Goal: Information Seeking & Learning: Learn about a topic

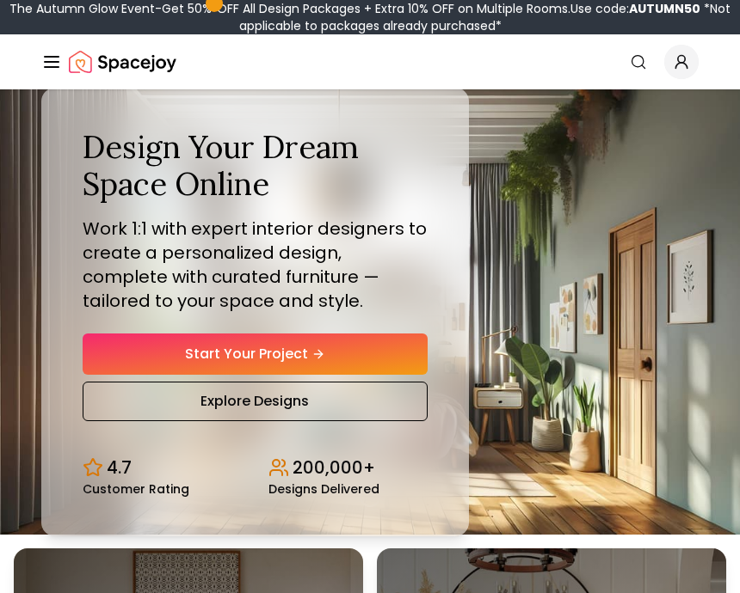
click at [641, 65] on circle "Global" at bounding box center [637, 61] width 11 height 11
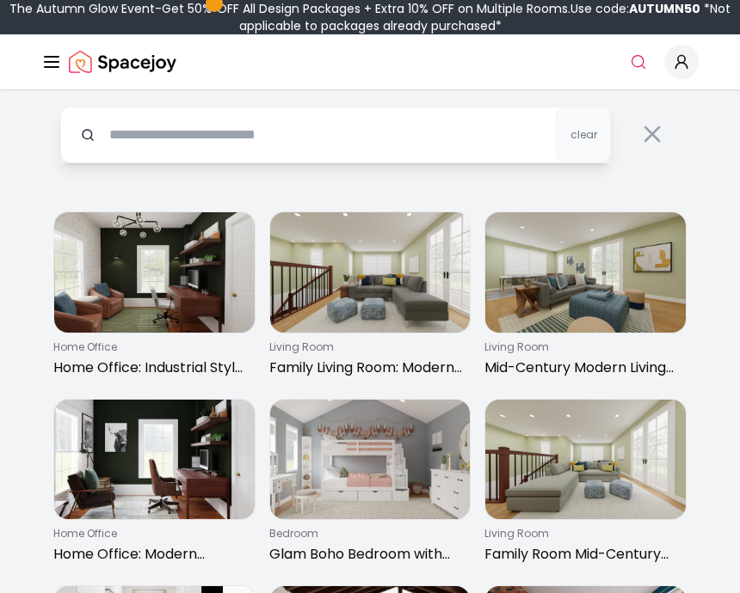
click at [678, 61] on circle "Global" at bounding box center [681, 59] width 7 height 7
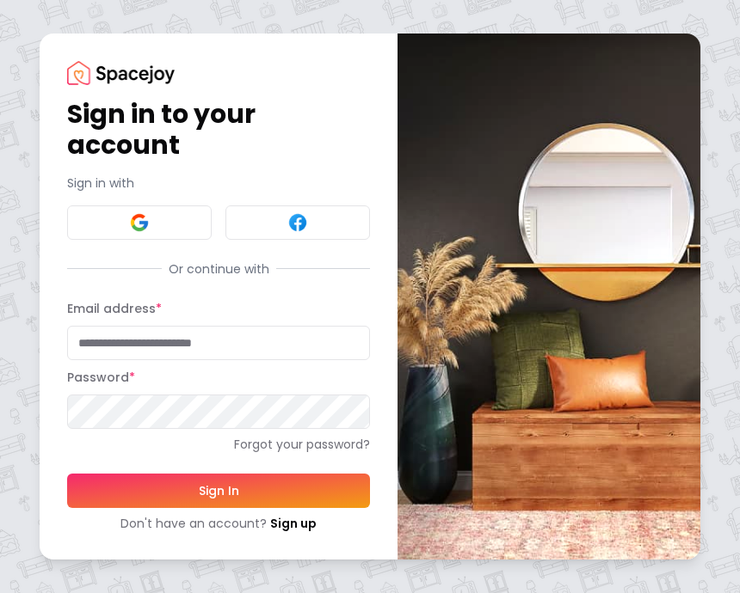
click at [234, 341] on input "Email address *" at bounding box center [218, 343] width 303 height 34
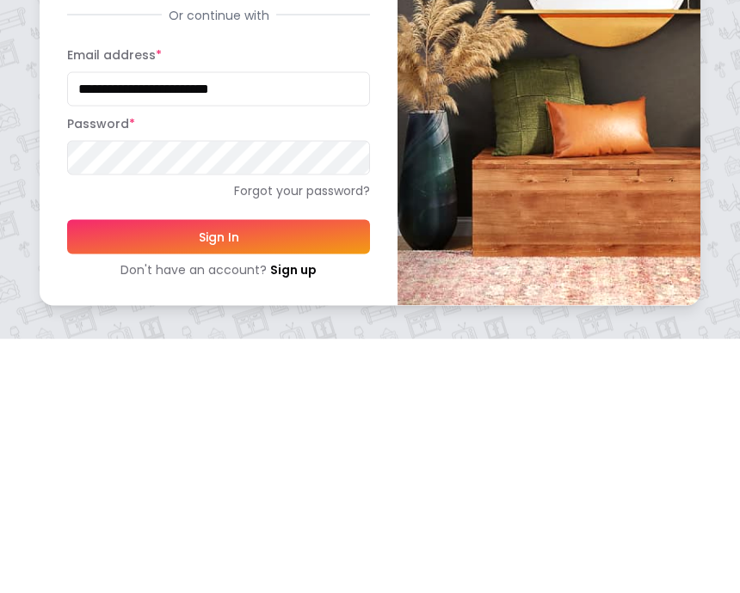
type input "**********"
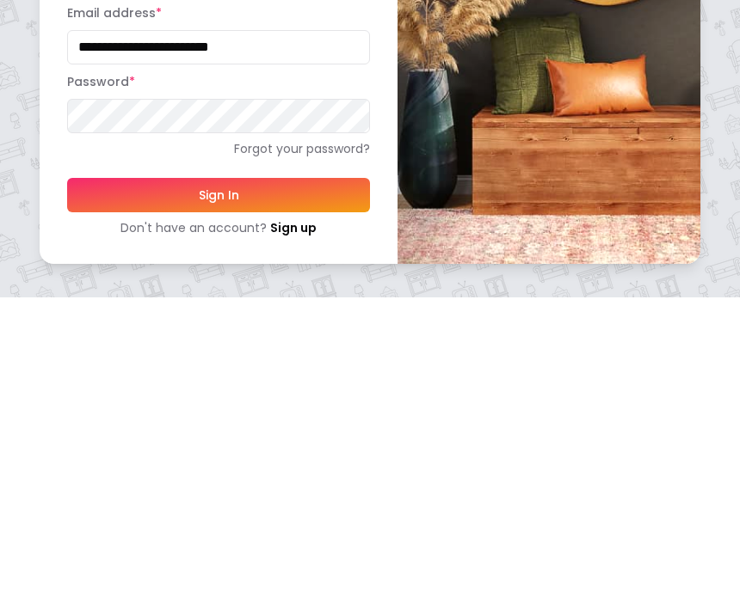
click at [249, 474] on button "Sign In" at bounding box center [218, 491] width 303 height 34
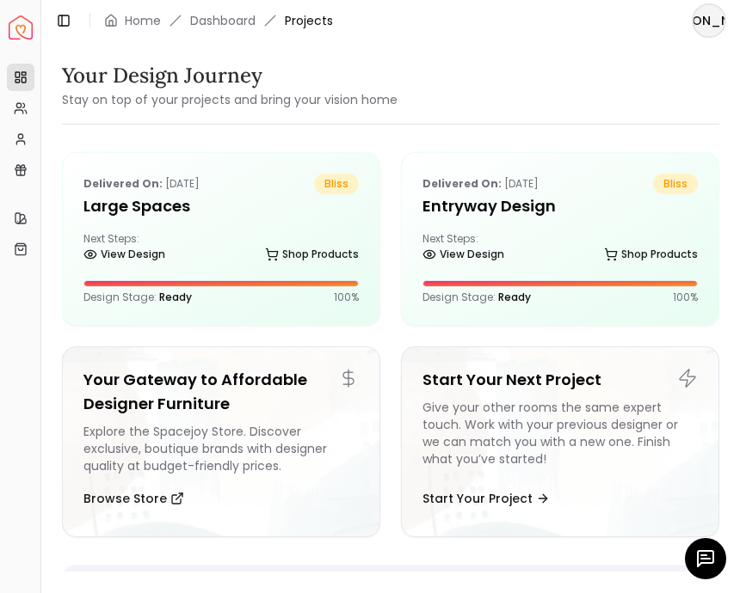
click at [280, 264] on link "Shop Products" at bounding box center [312, 255] width 94 height 24
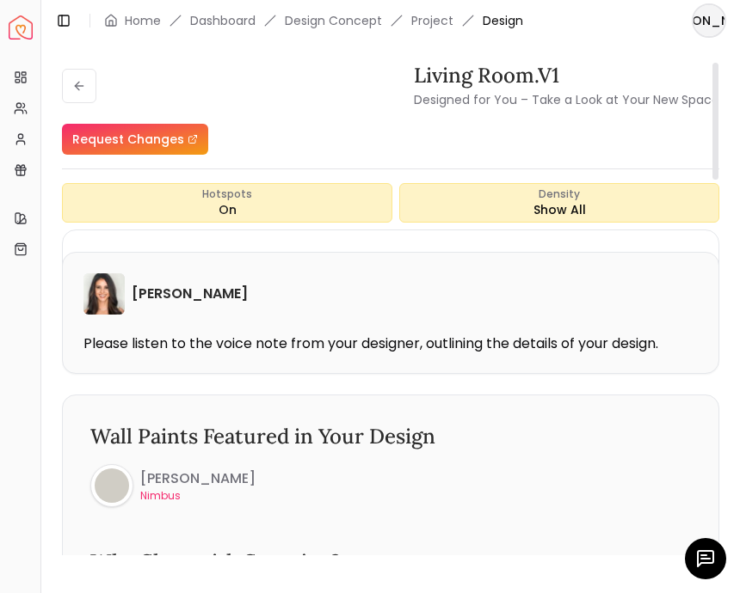
click at [626, 183] on div "Density Show All" at bounding box center [559, 203] width 320 height 40
click at [663, 91] on small "Designed for You – Take a Look at Your New Space" at bounding box center [566, 99] width 305 height 17
click at [561, 183] on div "Density Balanced" at bounding box center [559, 203] width 320 height 40
click at [226, 17] on link "Dashboard" at bounding box center [222, 20] width 65 height 17
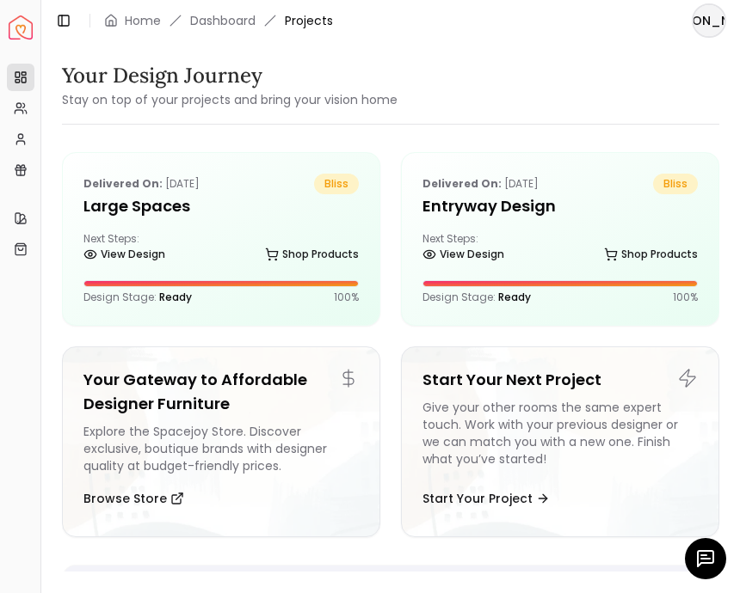
click at [242, 23] on link "Dashboard" at bounding box center [222, 20] width 65 height 17
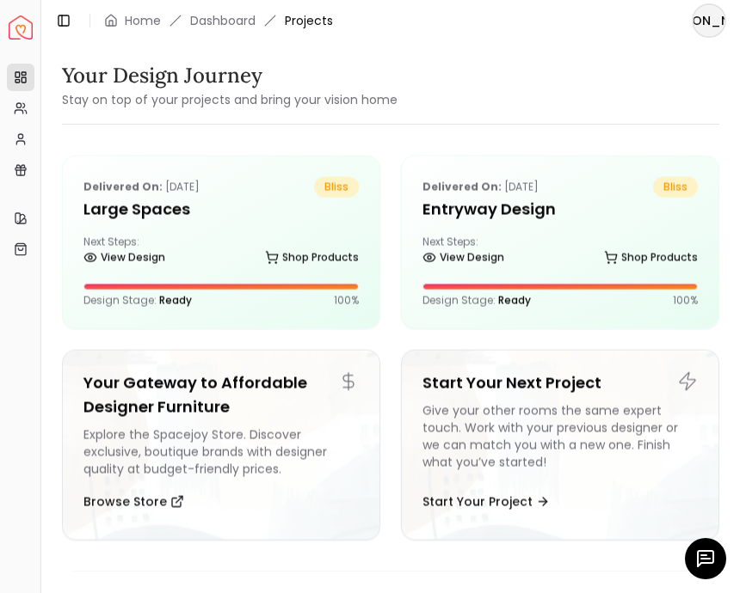
click at [329, 26] on span "Projects" at bounding box center [309, 20] width 48 height 17
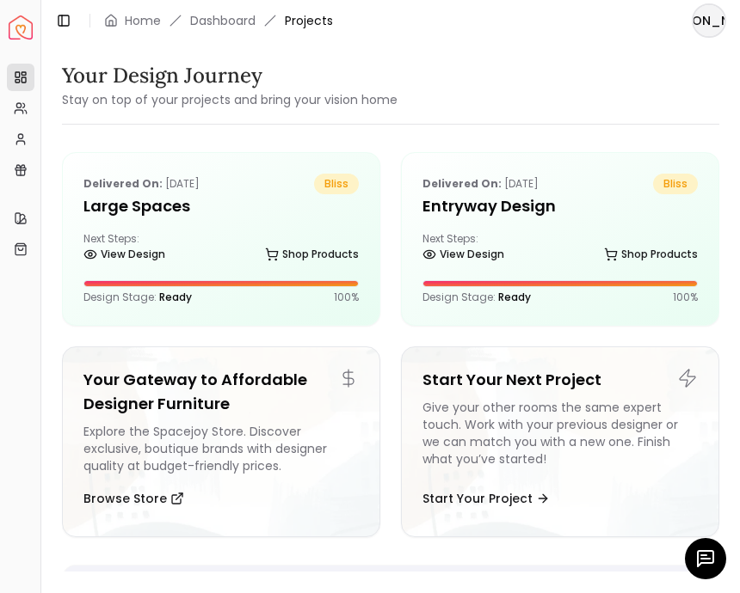
click at [335, 34] on header "Toggle Sidebar Home Dashboard Projects JA" at bounding box center [390, 20] width 698 height 41
click at [317, 27] on span "Projects" at bounding box center [309, 20] width 48 height 17
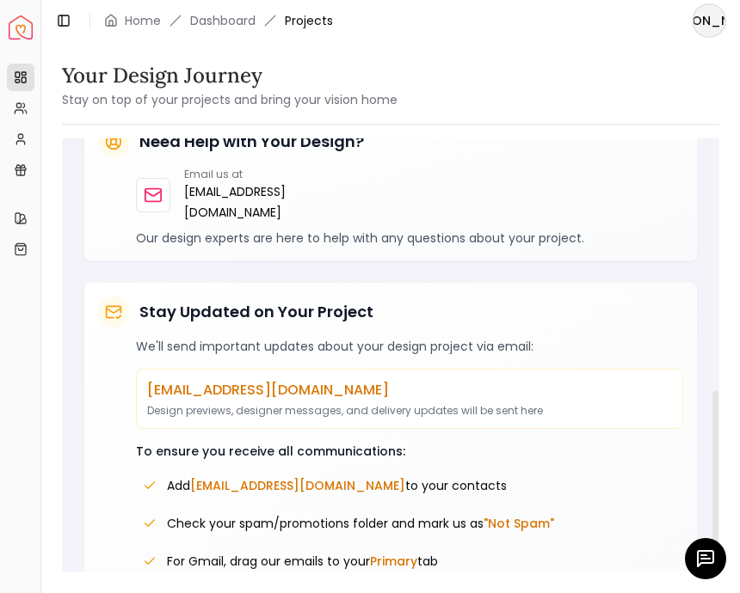
click at [143, 26] on link "Home" at bounding box center [143, 20] width 36 height 17
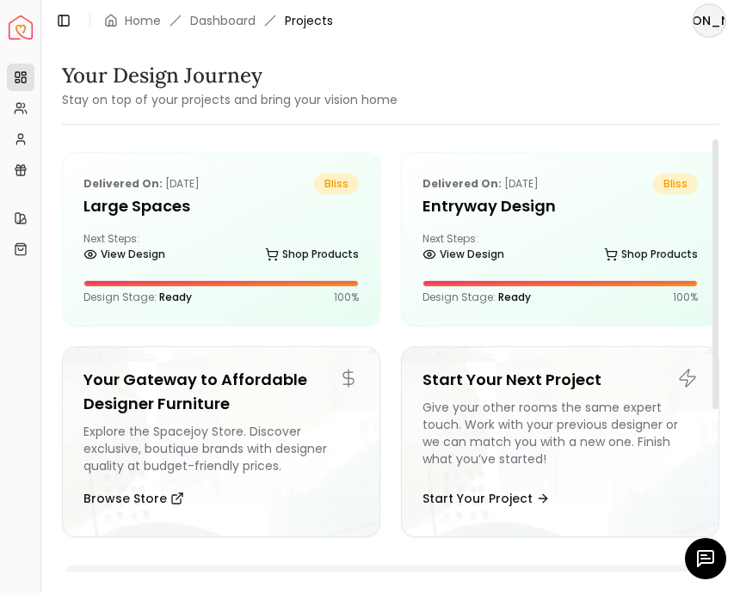
click at [209, 202] on h5 "Large Spaces" at bounding box center [220, 206] width 275 height 24
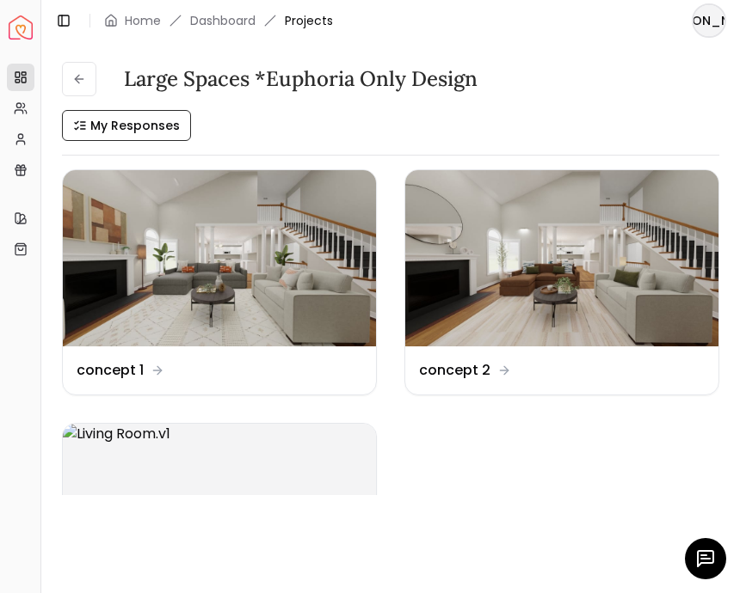
click at [134, 254] on img at bounding box center [219, 258] width 313 height 176
click at [311, 296] on img at bounding box center [219, 258] width 313 height 176
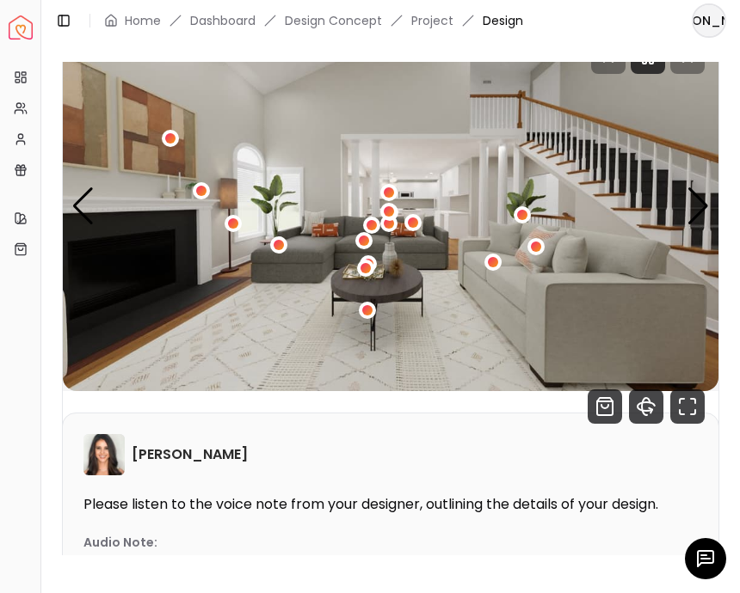
scroll to position [202, 0]
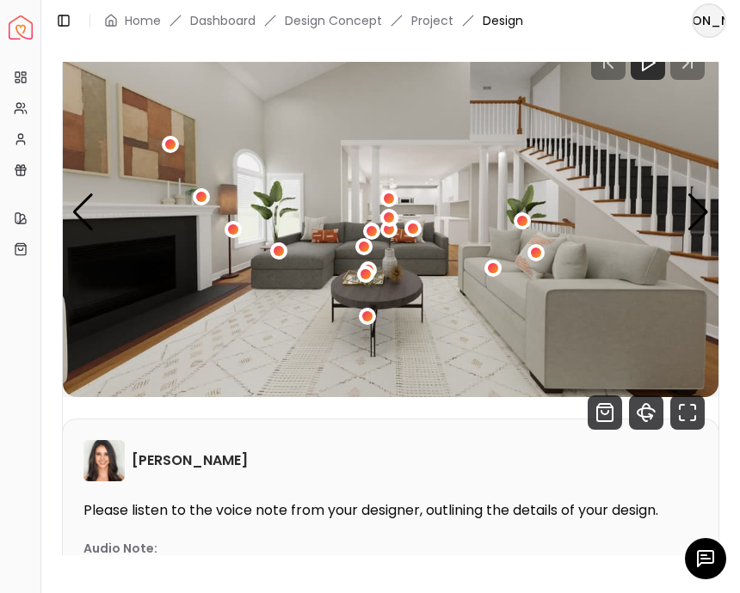
click at [500, 14] on span "Design" at bounding box center [503, 20] width 40 height 17
click at [505, 28] on span "Design" at bounding box center [503, 20] width 40 height 17
click at [508, 20] on span "Design" at bounding box center [503, 20] width 40 height 17
click at [430, 27] on link "Project" at bounding box center [432, 20] width 42 height 17
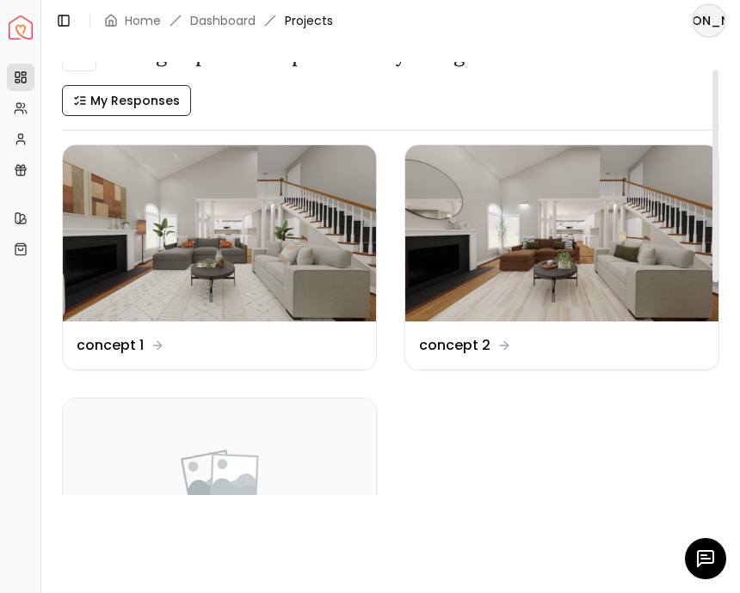
scroll to position [7, 0]
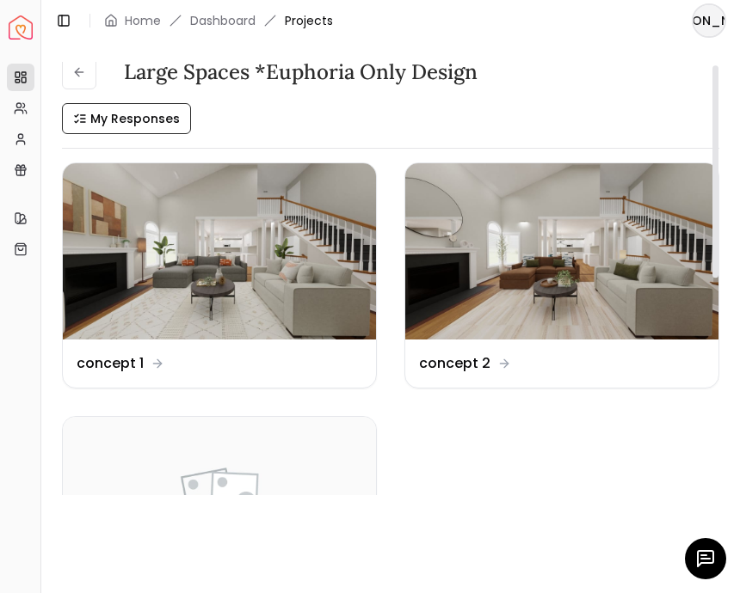
click at [649, 259] on img at bounding box center [561, 251] width 313 height 176
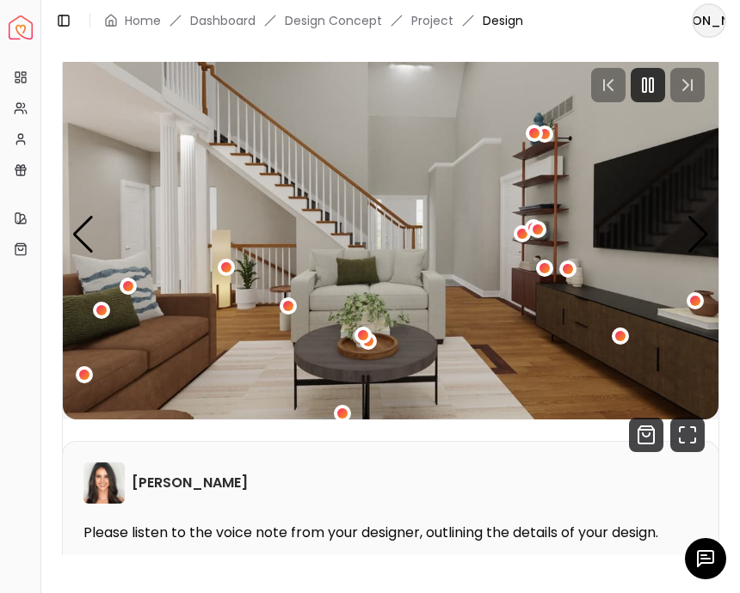
scroll to position [179, 0]
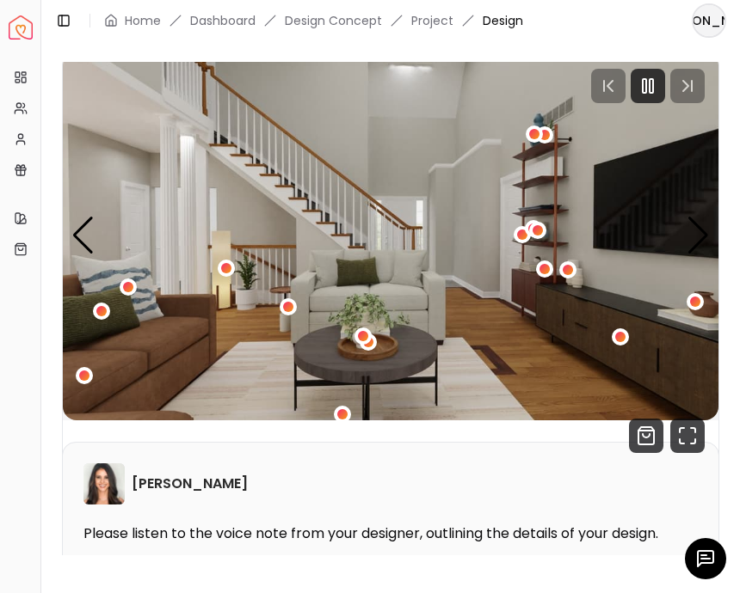
click at [293, 323] on img "2 / 6" at bounding box center [390, 236] width 655 height 369
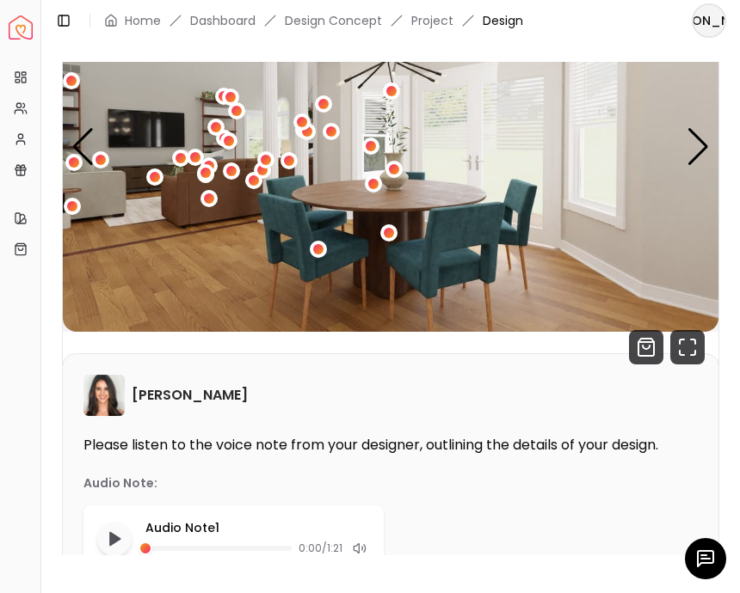
scroll to position [267, 0]
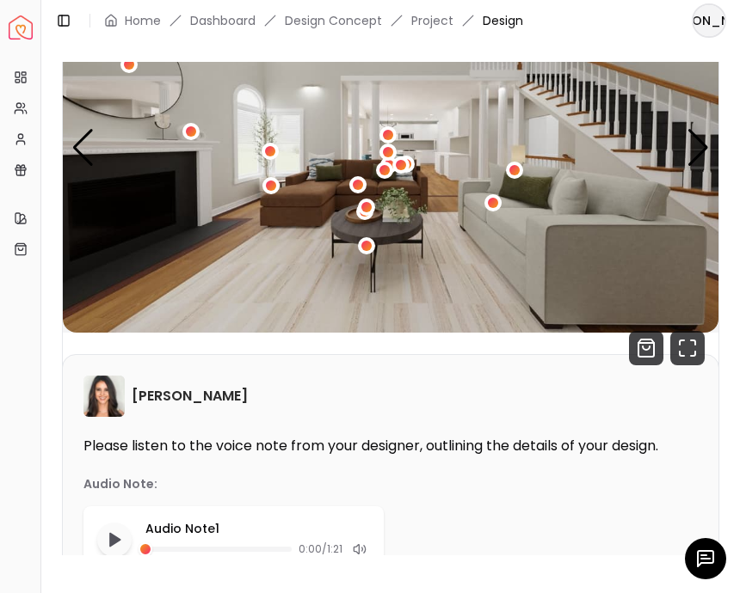
click at [495, 21] on span "Design" at bounding box center [503, 20] width 40 height 17
click at [507, 24] on span "Design" at bounding box center [503, 20] width 40 height 17
click at [513, 31] on div "Toggle Sidebar Home Dashboard Design Concept Project Design" at bounding box center [288, 21] width 495 height 24
click at [431, 24] on link "Project" at bounding box center [432, 20] width 42 height 17
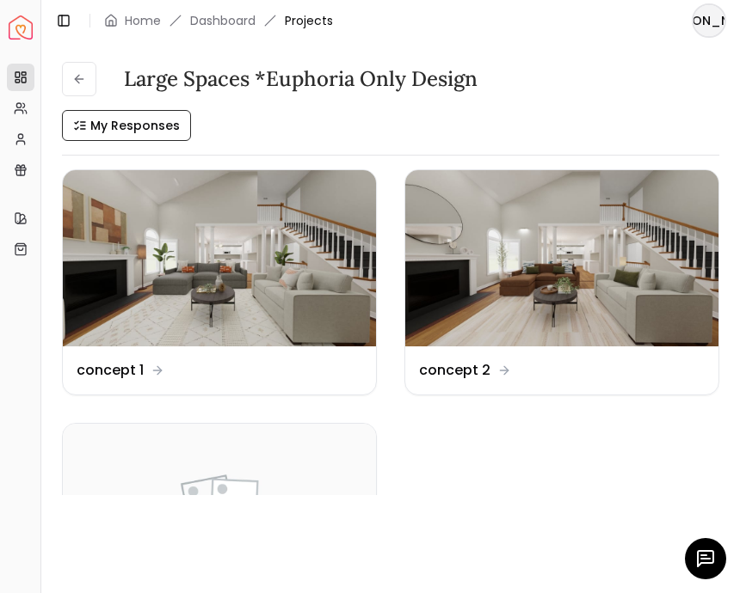
click at [284, 261] on img at bounding box center [219, 258] width 313 height 176
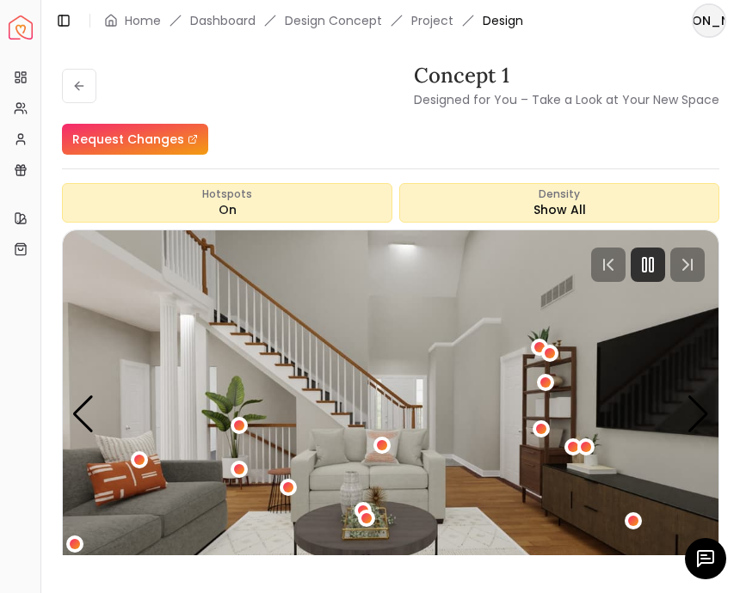
click at [507, 515] on img "2 / 6" at bounding box center [390, 415] width 655 height 369
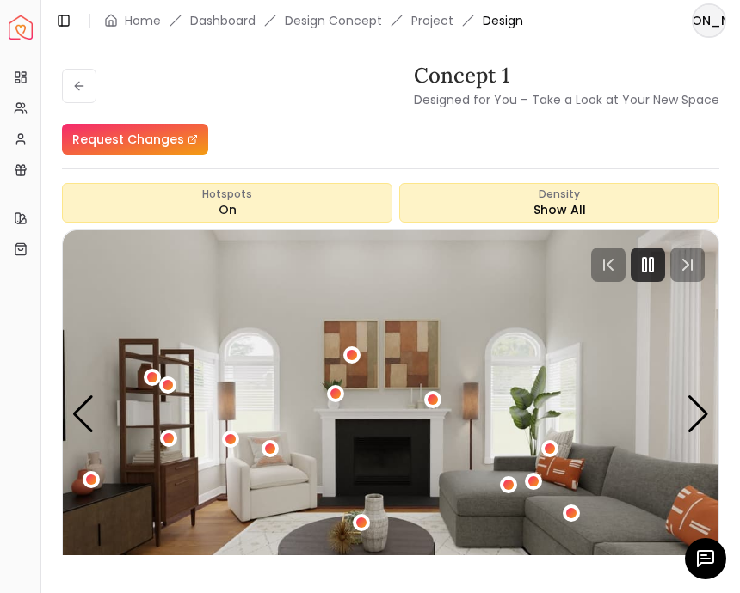
click at [371, 143] on div "Request Changes" at bounding box center [390, 139] width 657 height 31
click at [439, 502] on img "4 / 6" at bounding box center [390, 415] width 655 height 369
click at [697, 425] on div "Next slide" at bounding box center [697, 415] width 23 height 38
